Goal: Information Seeking & Learning: Learn about a topic

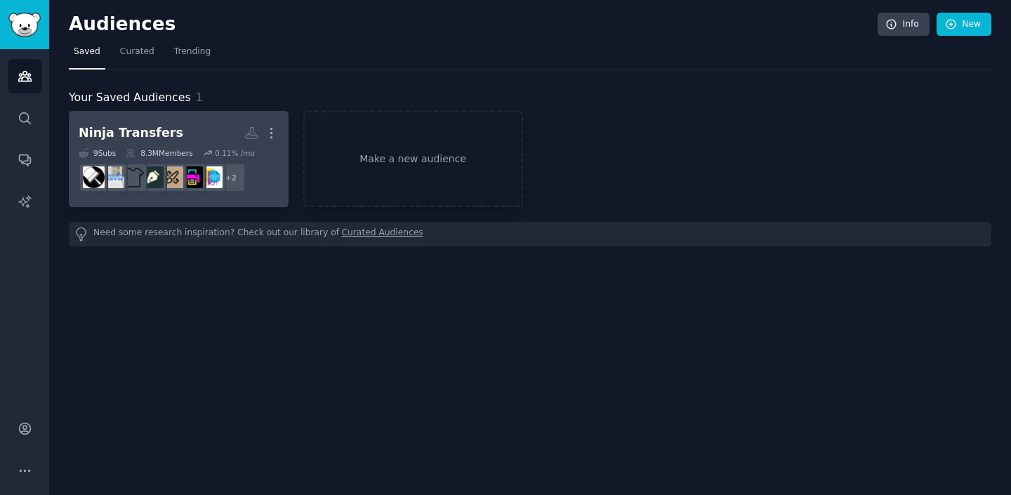
click at [226, 129] on h2 "Ninja Transfers Custom Audience More" at bounding box center [179, 133] width 200 height 25
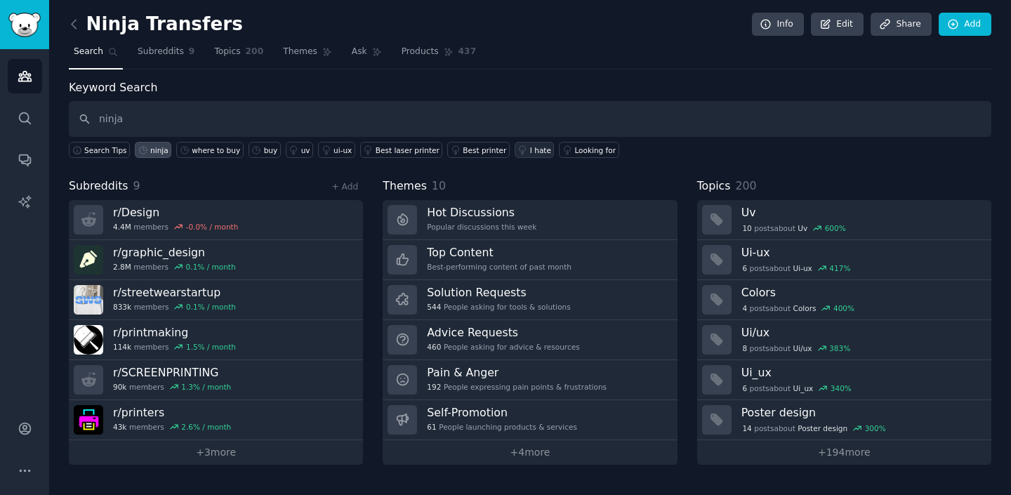
type input "ninja"
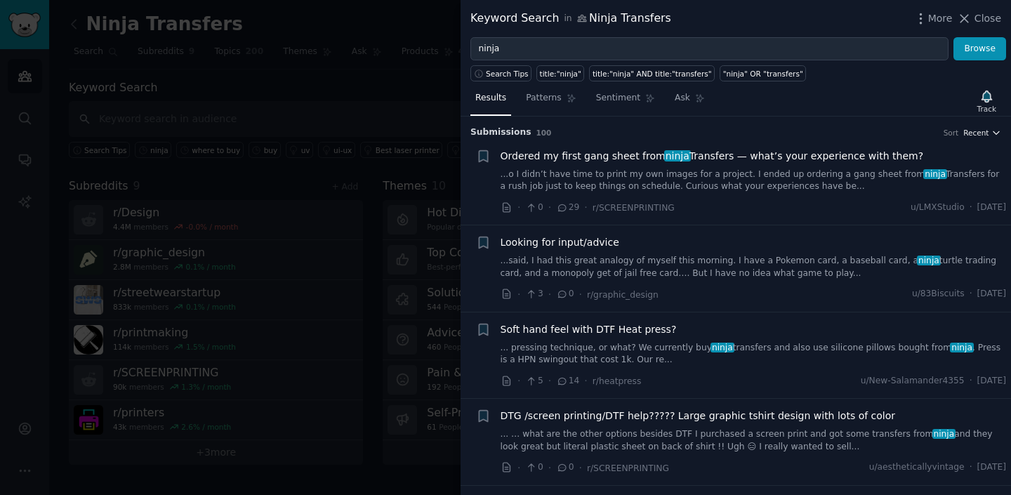
click at [985, 130] on span "Recent" at bounding box center [976, 133] width 25 height 10
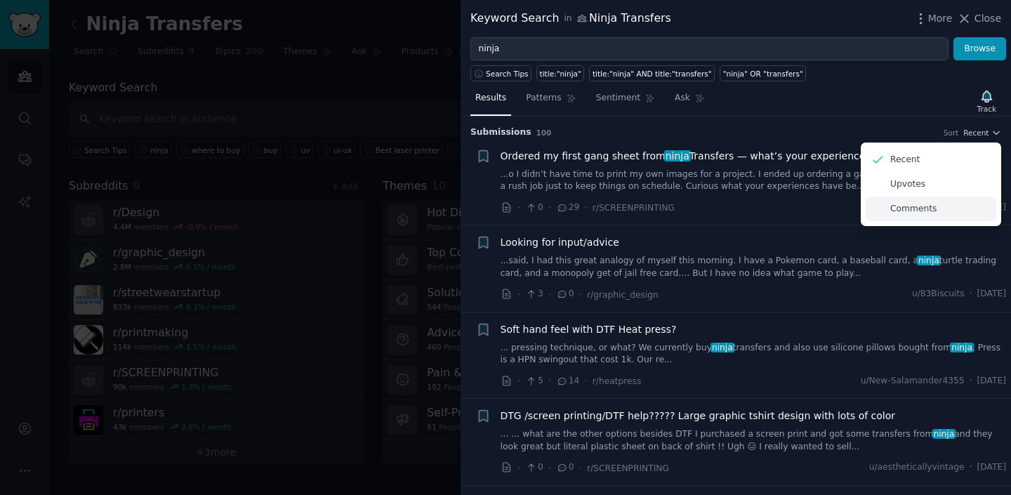
click at [938, 198] on div "Comments" at bounding box center [931, 209] width 131 height 25
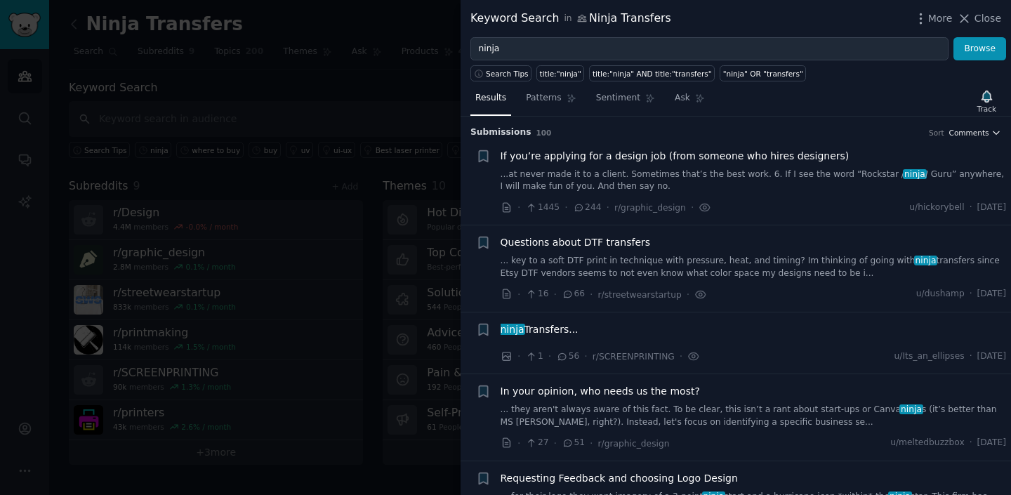
click at [957, 131] on span "Comments" at bounding box center [970, 133] width 40 height 10
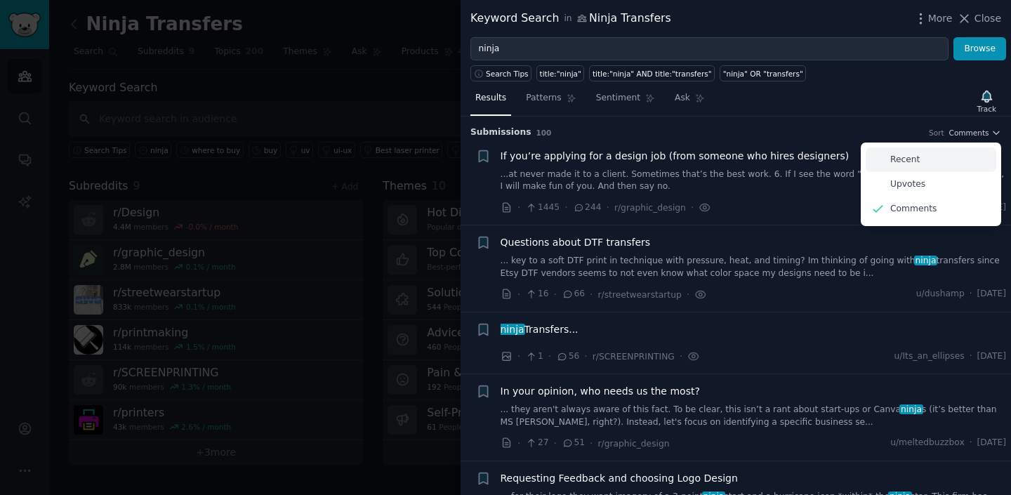
click at [940, 157] on div "Recent" at bounding box center [931, 159] width 131 height 25
